Goal: Navigation & Orientation: Understand site structure

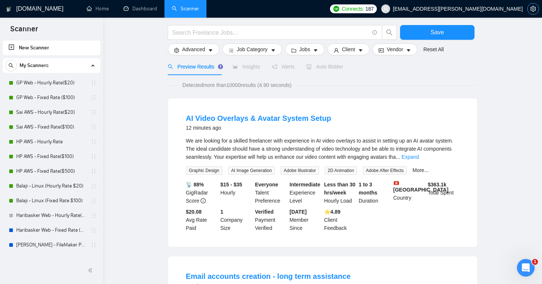
click at [534, 13] on button "button" at bounding box center [533, 9] width 12 height 12
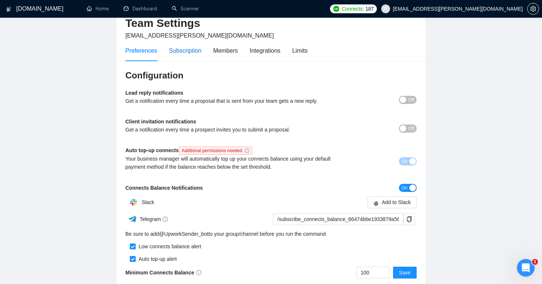
click at [199, 54] on div "Subscription" at bounding box center [185, 50] width 32 height 9
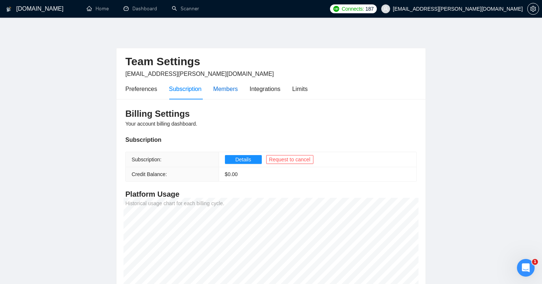
click at [238, 85] on div "Members" at bounding box center [225, 88] width 25 height 9
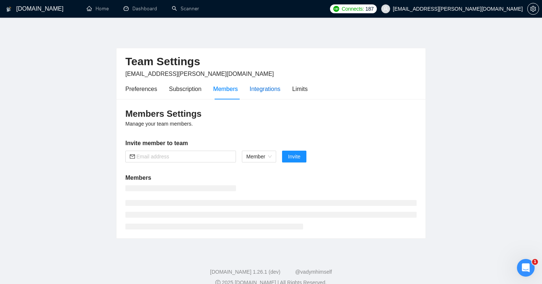
click at [273, 87] on div "Integrations" at bounding box center [265, 88] width 31 height 9
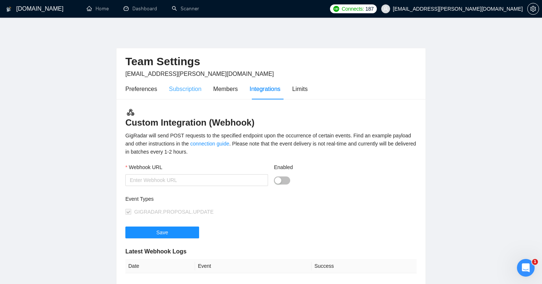
click at [201, 81] on div "Subscription" at bounding box center [185, 89] width 32 height 21
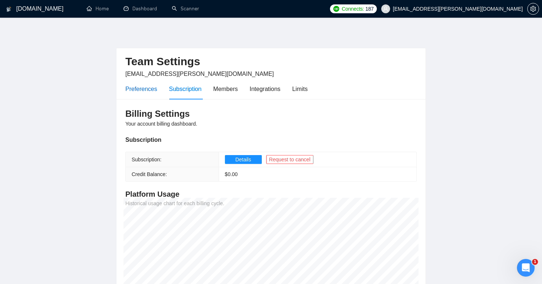
click at [153, 90] on div "Preferences" at bounding box center [141, 88] width 32 height 9
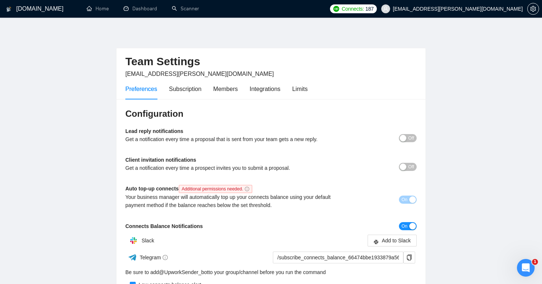
click at [45, 10] on h1 "[DOMAIN_NAME]" at bounding box center [39, 9] width 47 height 18
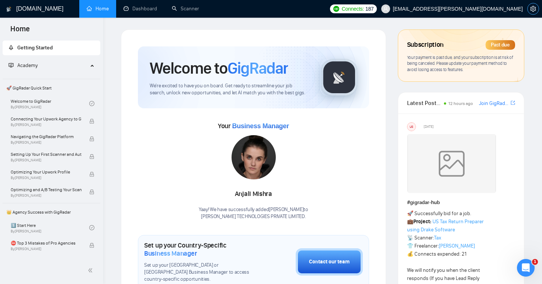
click at [536, 6] on icon "setting" at bounding box center [533, 9] width 6 height 6
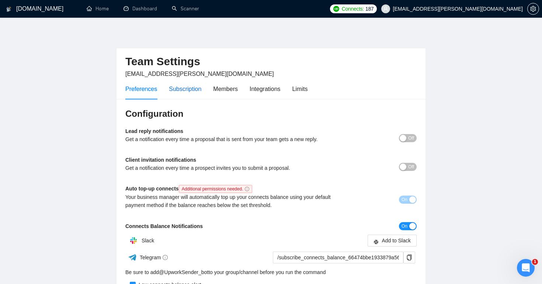
click at [194, 89] on div "Subscription" at bounding box center [185, 88] width 32 height 9
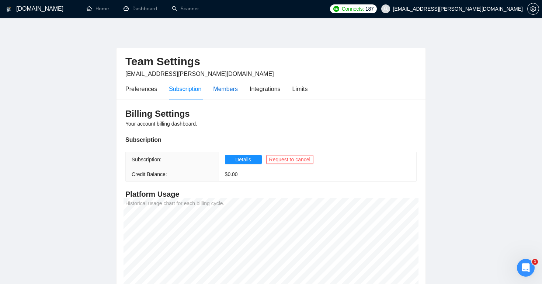
click at [238, 92] on div "Members" at bounding box center [225, 88] width 25 height 9
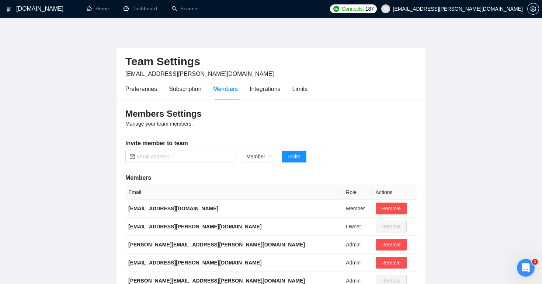
click at [439, 9] on span "[EMAIL_ADDRESS][PERSON_NAME][DOMAIN_NAME]" at bounding box center [452, 9] width 150 height 24
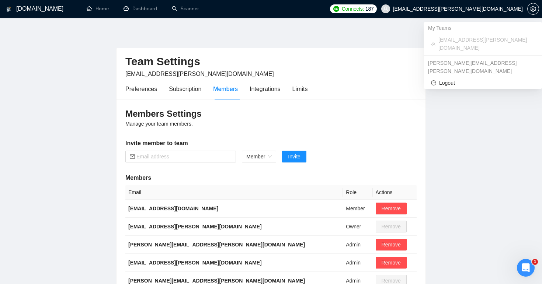
click at [438, 32] on div "My Teams" at bounding box center [483, 28] width 118 height 12
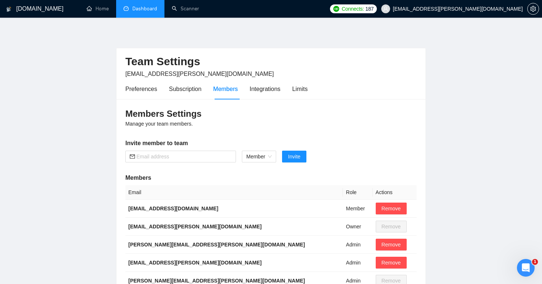
click at [135, 11] on link "Dashboard" at bounding box center [141, 9] width 34 height 6
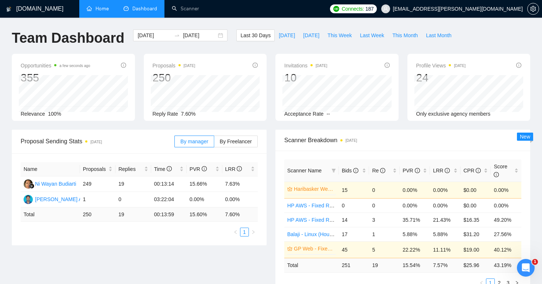
click at [91, 12] on link "Home" at bounding box center [98, 9] width 22 height 6
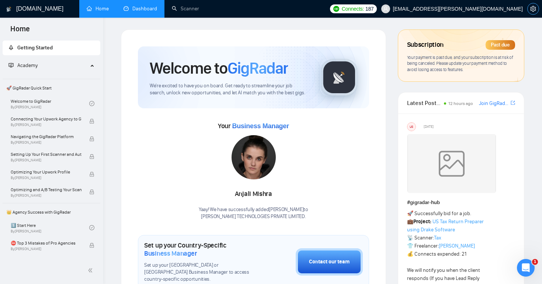
click at [532, 7] on icon "setting" at bounding box center [533, 9] width 6 height 6
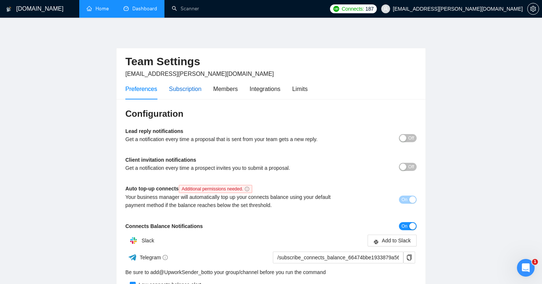
click at [182, 91] on div "Subscription" at bounding box center [185, 88] width 32 height 9
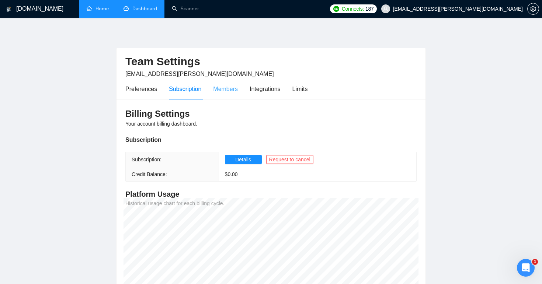
click at [227, 93] on div "Members" at bounding box center [225, 89] width 25 height 21
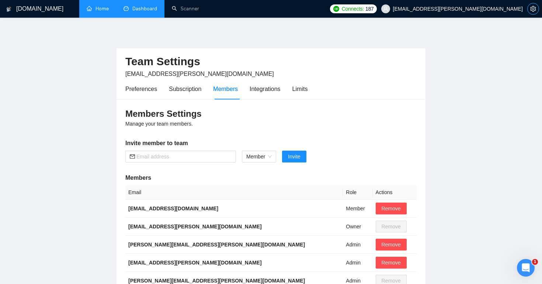
click at [533, 5] on button "button" at bounding box center [533, 9] width 12 height 12
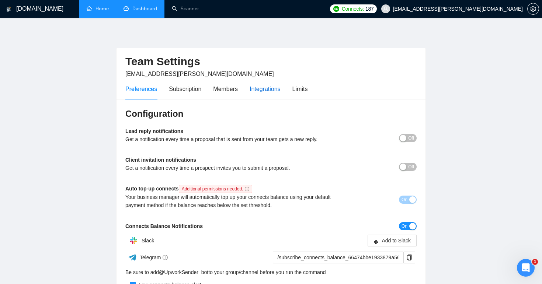
click at [278, 87] on div "Integrations" at bounding box center [265, 88] width 31 height 9
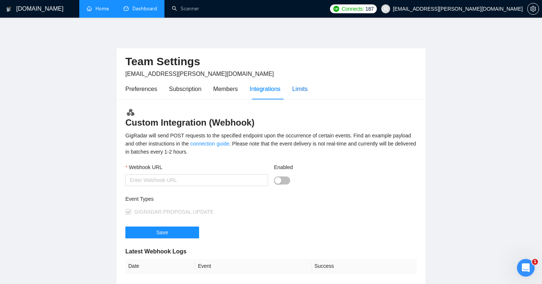
click at [300, 87] on div "Limits" at bounding box center [299, 88] width 15 height 9
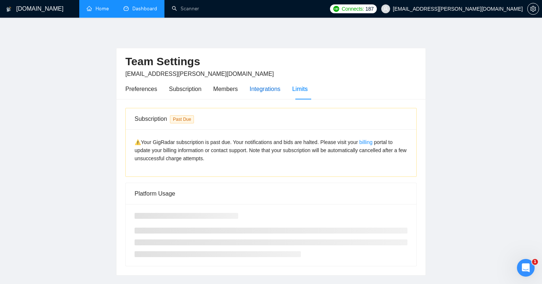
click at [264, 87] on div "Integrations" at bounding box center [265, 88] width 31 height 9
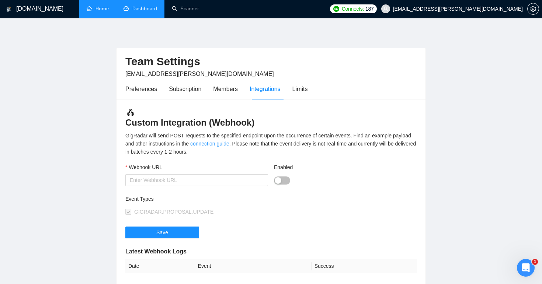
click at [206, 93] on div "Preferences Subscription Members Integrations Limits" at bounding box center [216, 89] width 182 height 21
click at [220, 90] on div "Members" at bounding box center [225, 88] width 25 height 9
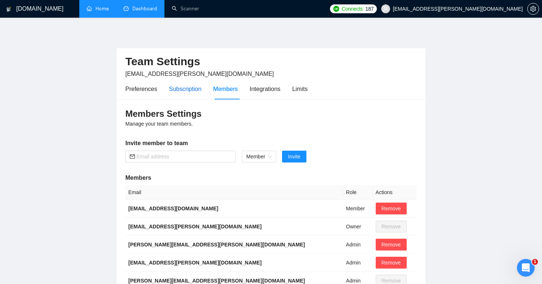
click at [171, 89] on div "Subscription" at bounding box center [185, 88] width 32 height 9
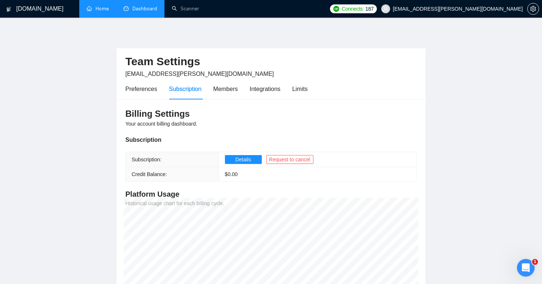
click at [527, 13] on span "[EMAIL_ADDRESS][PERSON_NAME][DOMAIN_NAME]" at bounding box center [452, 9] width 150 height 24
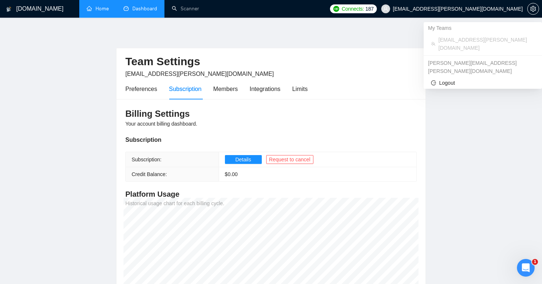
click at [475, 35] on li "[EMAIL_ADDRESS][PERSON_NAME][DOMAIN_NAME]" at bounding box center [483, 44] width 112 height 20
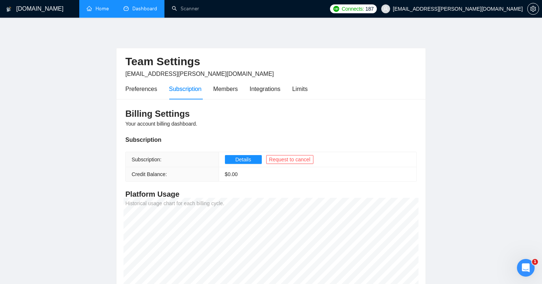
click at [103, 10] on link "Home" at bounding box center [98, 9] width 22 height 6
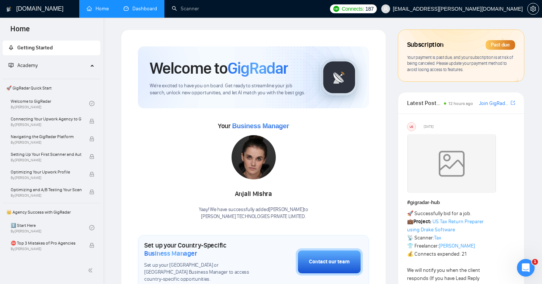
click at [86, 60] on div "Academy" at bounding box center [52, 65] width 98 height 15
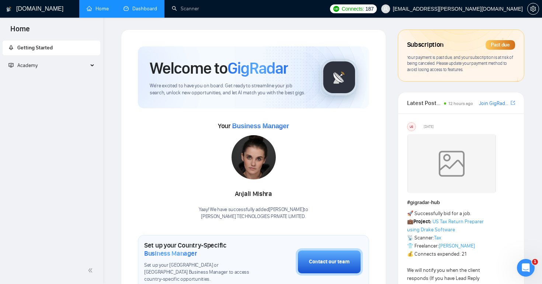
click at [86, 60] on span "Academy" at bounding box center [48, 65] width 80 height 15
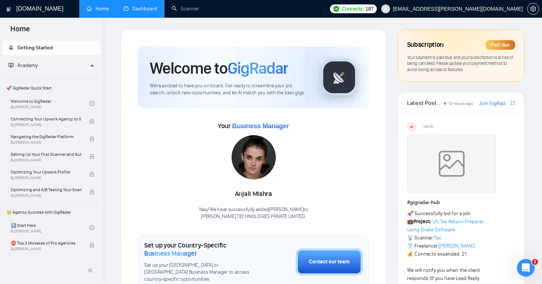
click at [34, 6] on h1 "[DOMAIN_NAME]" at bounding box center [39, 9] width 47 height 18
